Goal: Information Seeking & Learning: Learn about a topic

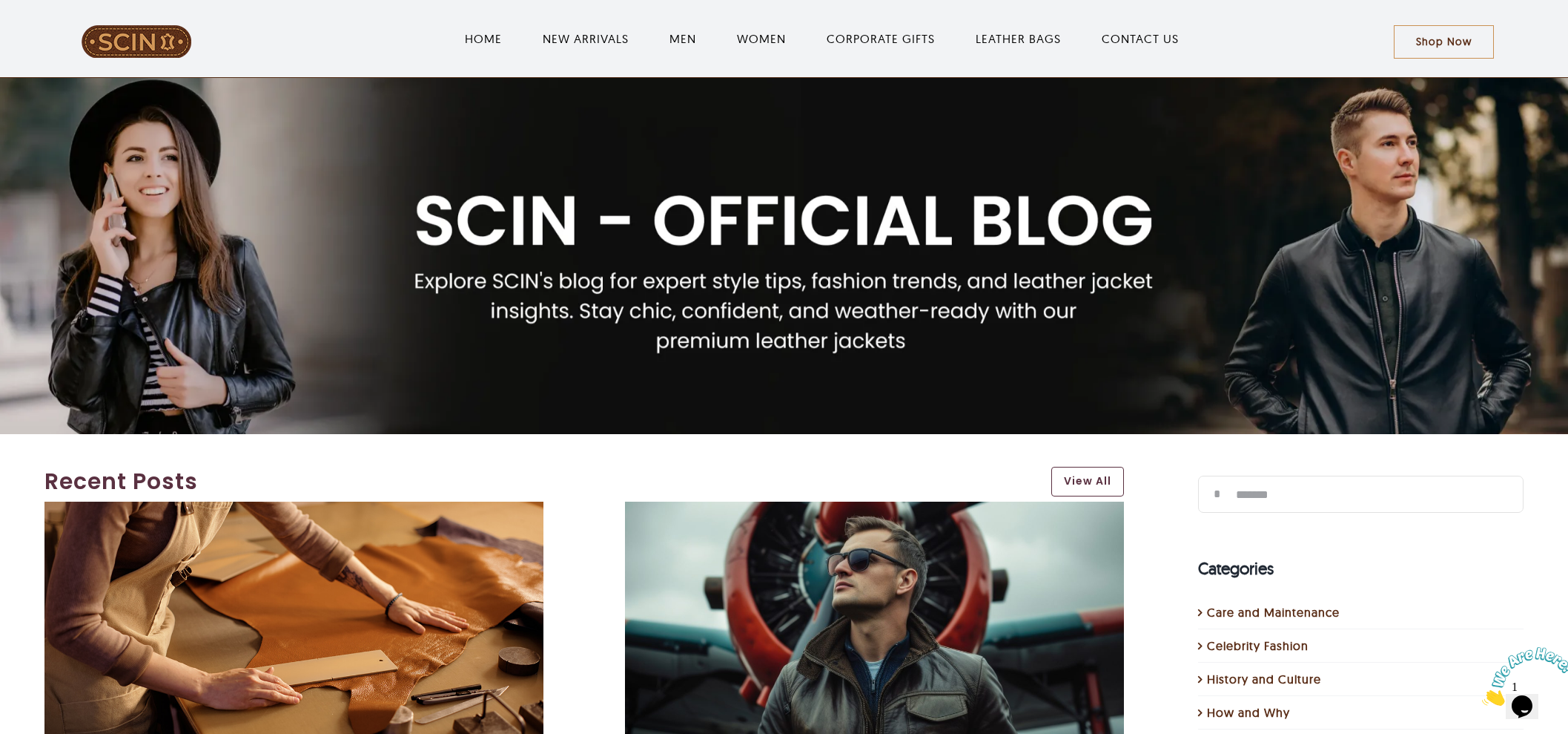
type input "*******"
click at [1197, 475] on input "*" at bounding box center [1215, 493] width 37 height 37
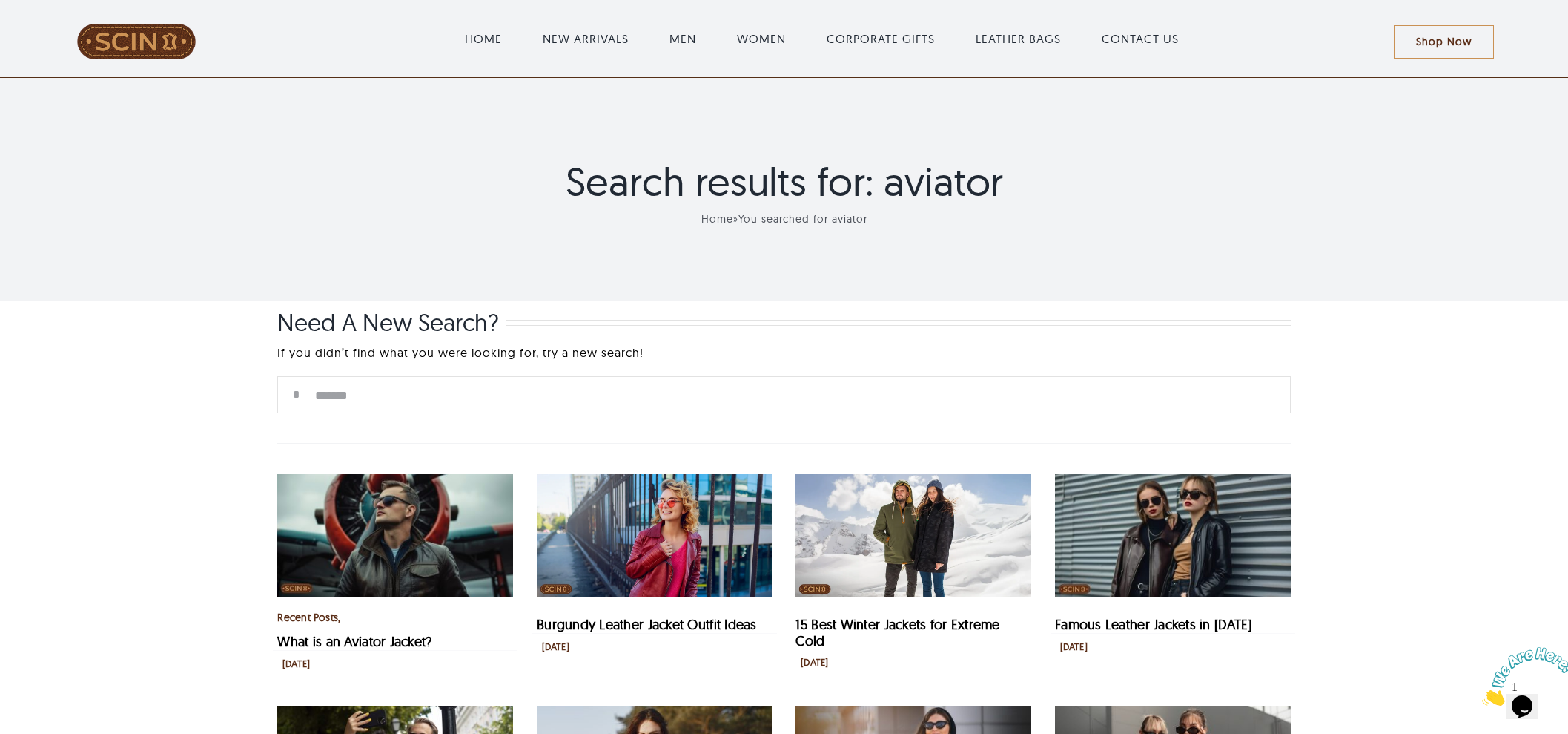
click at [143, 34] on span at bounding box center [137, 42] width 228 height 36
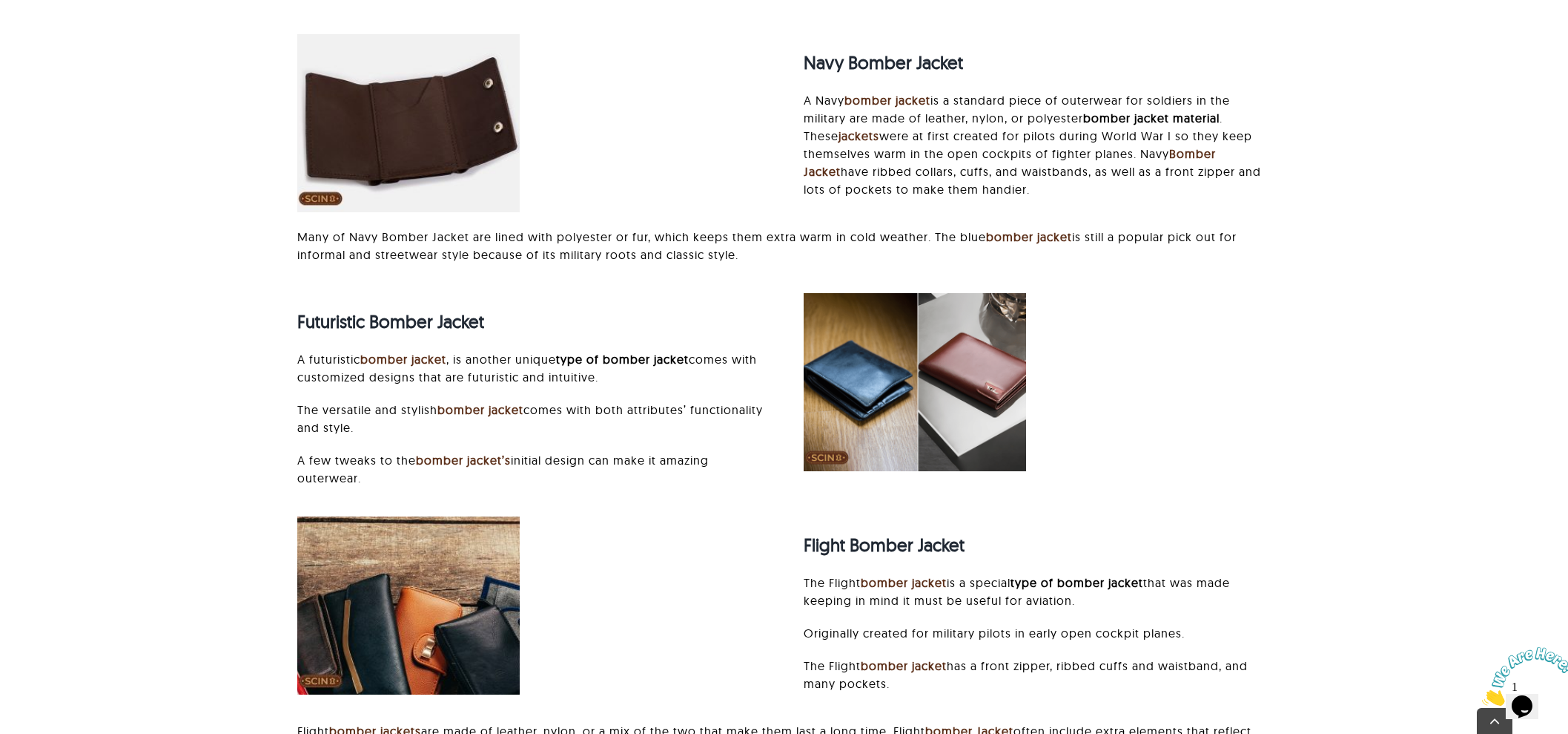
scroll to position [7232, 0]
